Goal: Information Seeking & Learning: Find contact information

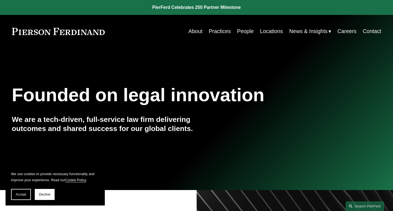
click at [348, 32] on link "Careers" at bounding box center [347, 31] width 19 height 11
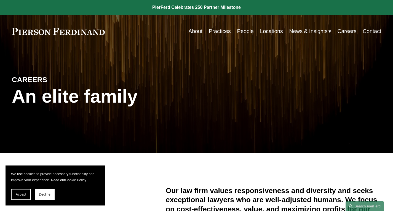
click at [248, 33] on link "People" at bounding box center [245, 31] width 17 height 11
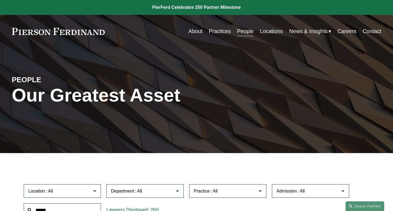
scroll to position [83, 0]
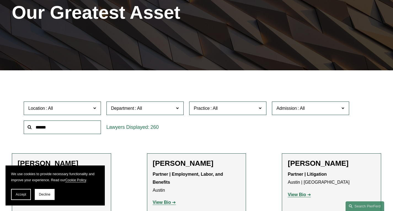
click at [84, 112] on span "Location" at bounding box center [59, 108] width 63 height 7
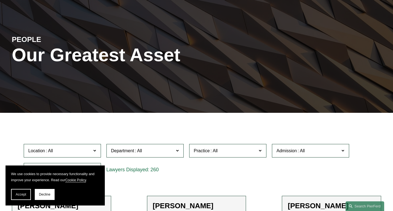
scroll to position [0, 0]
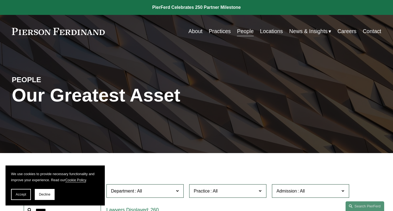
click at [350, 34] on link "Careers" at bounding box center [347, 31] width 19 height 11
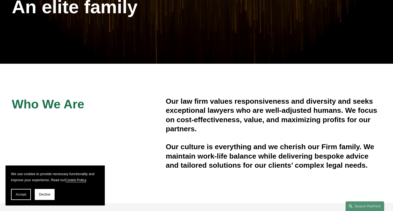
scroll to position [110, 0]
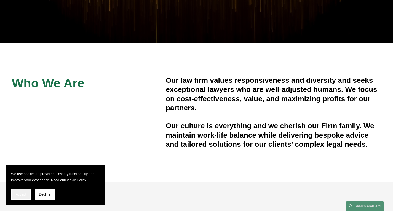
click at [21, 196] on span "Accept" at bounding box center [21, 195] width 10 height 4
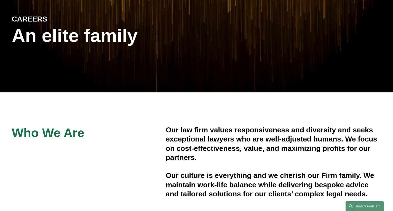
scroll to position [0, 0]
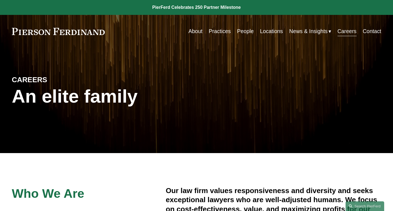
click at [250, 30] on link "People" at bounding box center [245, 31] width 17 height 11
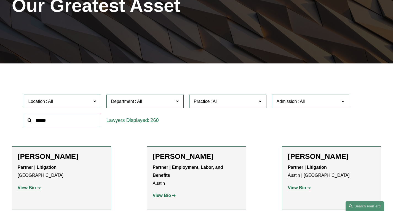
scroll to position [110, 0]
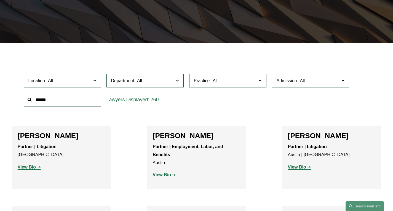
click at [69, 81] on span "Location" at bounding box center [59, 80] width 63 height 7
click at [0, 0] on link "[US_STATE], D.C." at bounding box center [0, 0] width 0 height 0
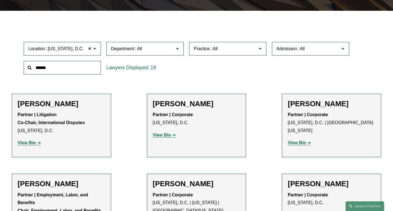
scroll to position [110, 0]
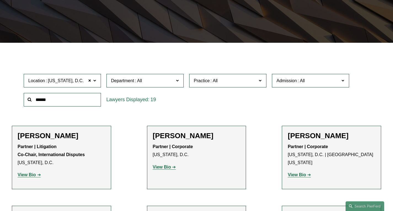
click at [78, 81] on span "[US_STATE], D.C." at bounding box center [66, 80] width 36 height 7
click at [0, 0] on link "[GEOGRAPHIC_DATA]" at bounding box center [0, 0] width 0 height 0
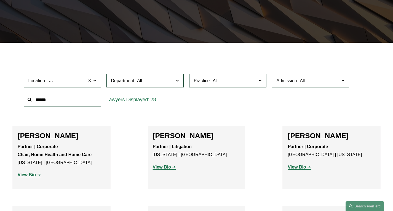
click at [90, 83] on span at bounding box center [89, 80] width 3 height 7
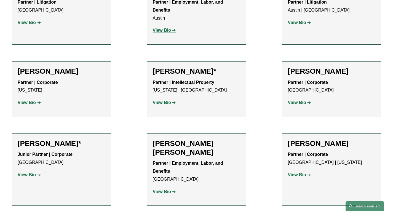
scroll to position [248, 0]
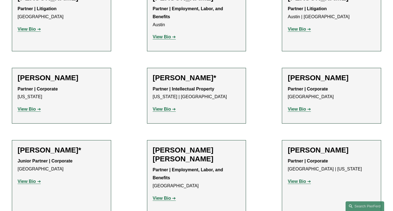
click at [164, 81] on h2 "[PERSON_NAME]*" at bounding box center [197, 78] width 88 height 9
click at [163, 111] on strong "View Bio" at bounding box center [162, 109] width 18 height 5
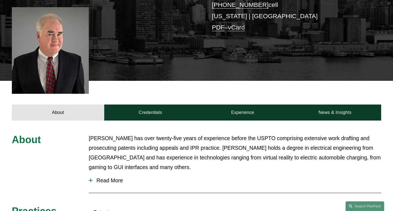
scroll to position [166, 0]
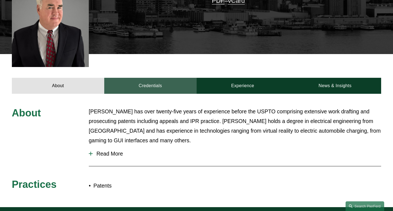
click at [157, 79] on link "Credentials" at bounding box center [150, 86] width 92 height 16
